Goal: Task Accomplishment & Management: Manage account settings

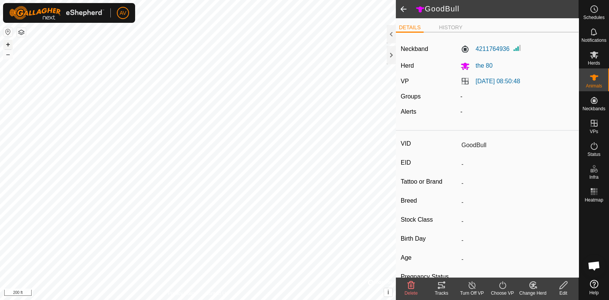
click at [8, 43] on button "+" at bounding box center [7, 44] width 9 height 9
click at [10, 42] on button "+" at bounding box center [7, 44] width 9 height 9
type input "Sienna"
type input "-"
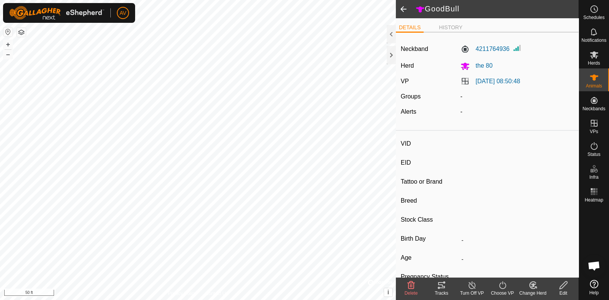
type input "-"
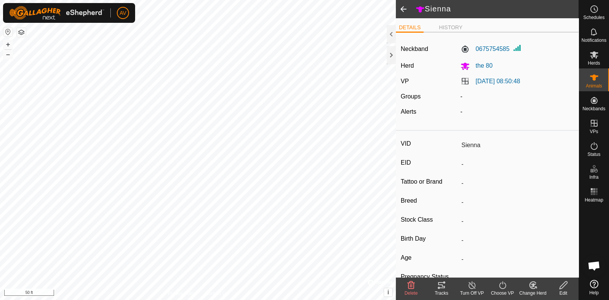
click at [447, 290] on div "Tracks" at bounding box center [441, 293] width 30 height 7
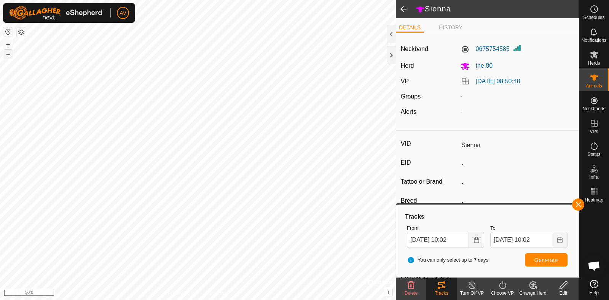
click at [11, 52] on button "–" at bounding box center [7, 54] width 9 height 9
